Goal: Go to known website: Access a specific website the user already knows

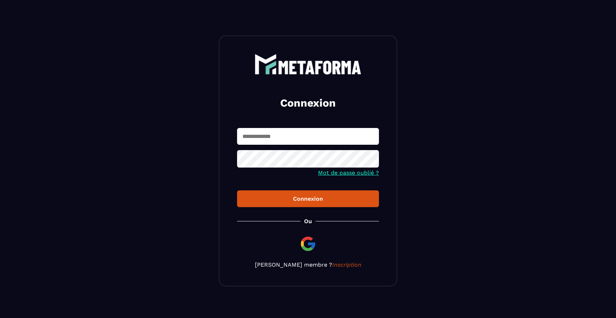
click at [308, 249] on img at bounding box center [307, 243] width 17 height 17
